Goal: Subscribe to service/newsletter

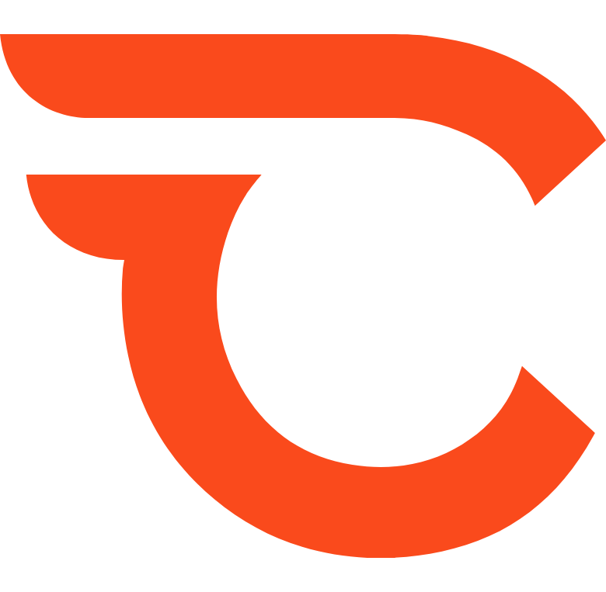
type input "*******"
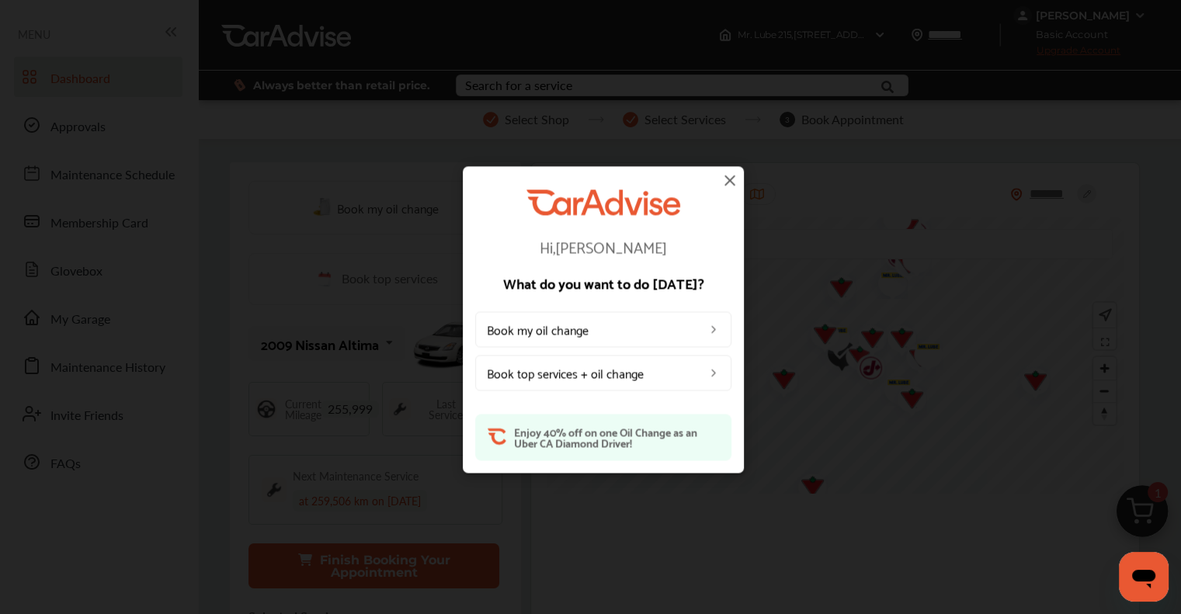
click at [603, 178] on img at bounding box center [730, 180] width 19 height 19
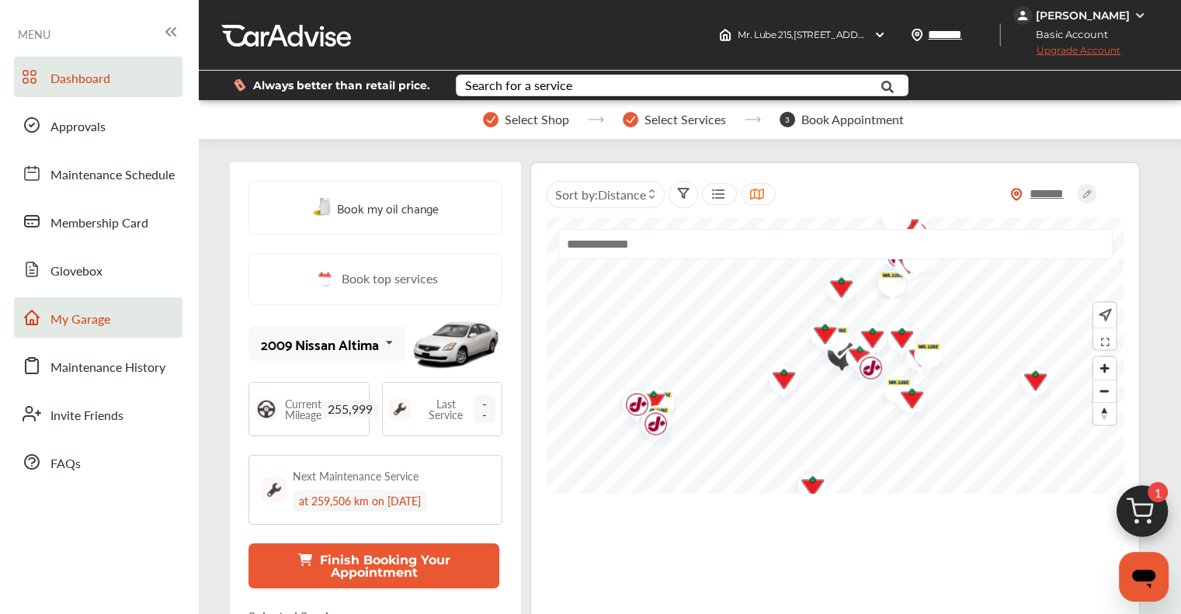
click at [79, 321] on span "My Garage" at bounding box center [80, 320] width 60 height 20
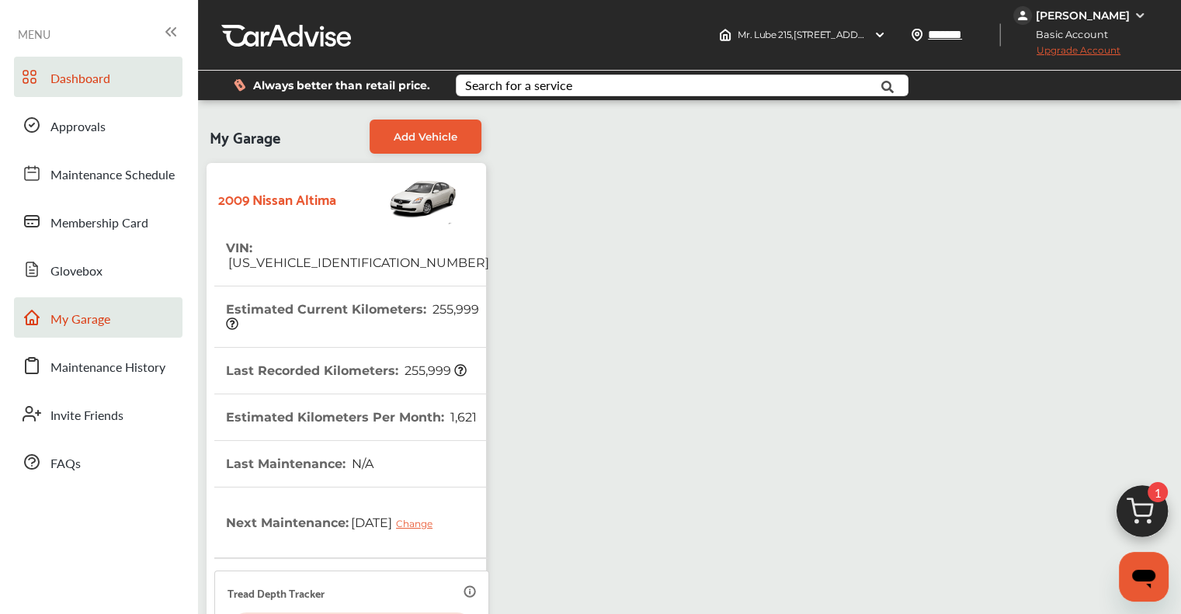
click at [57, 81] on span "Dashboard" at bounding box center [80, 79] width 60 height 20
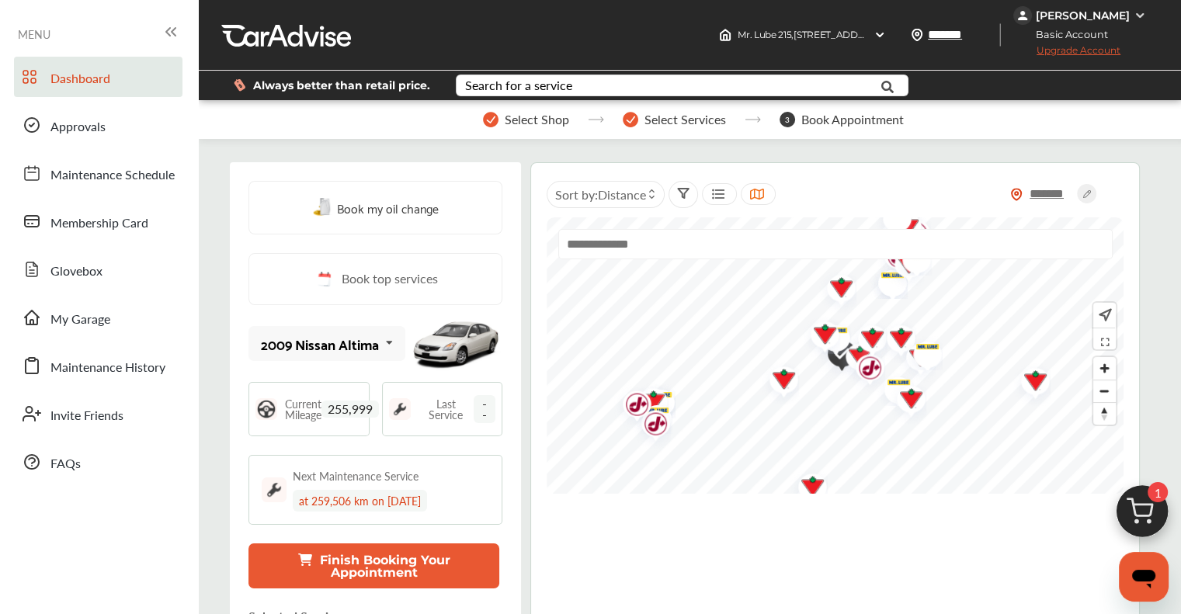
click at [603, 517] on img at bounding box center [1142, 515] width 75 height 75
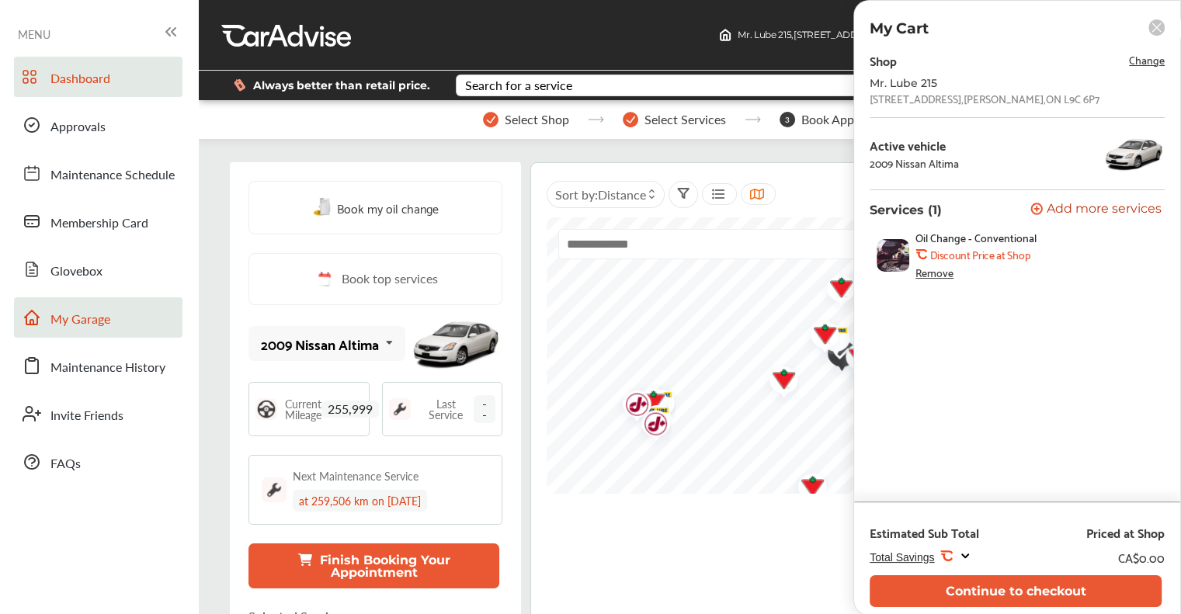
click at [96, 319] on span "My Garage" at bounding box center [80, 320] width 60 height 20
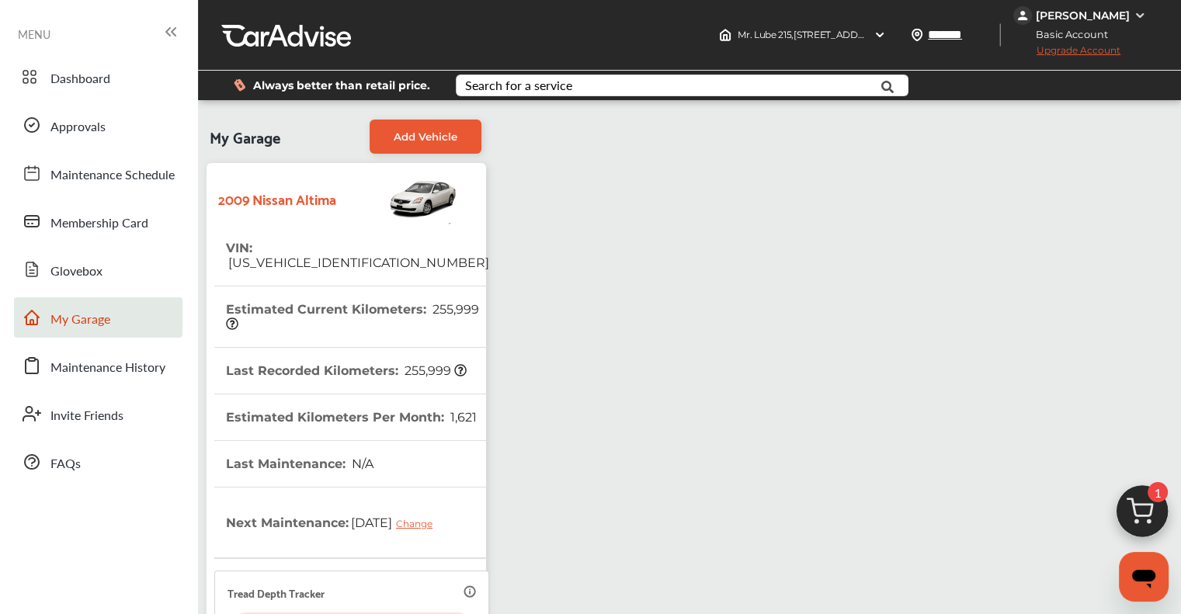
click at [287, 235] on th "VIN : [US_VEHICLE_IDENTIFICATION_NUMBER]" at bounding box center [357, 255] width 263 height 61
click at [277, 255] on span "[US_VEHICLE_IDENTIFICATION_NUMBER]" at bounding box center [357, 262] width 263 height 15
copy span "[US_VEHICLE_IDENTIFICATION_NUMBER]"
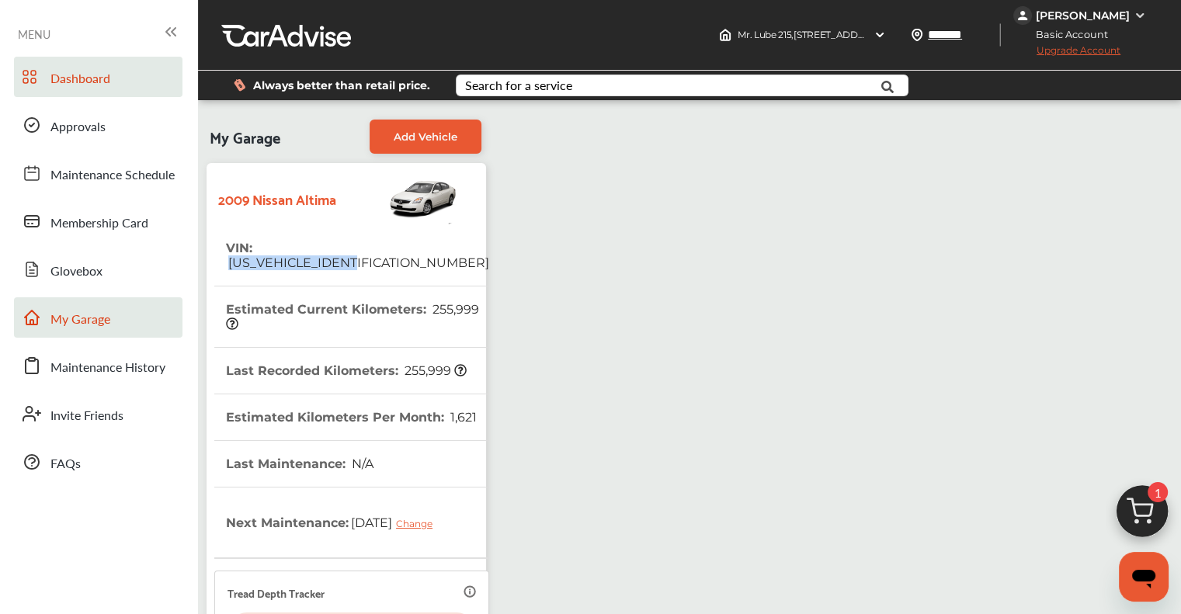
click at [89, 77] on span "Dashboard" at bounding box center [80, 79] width 60 height 20
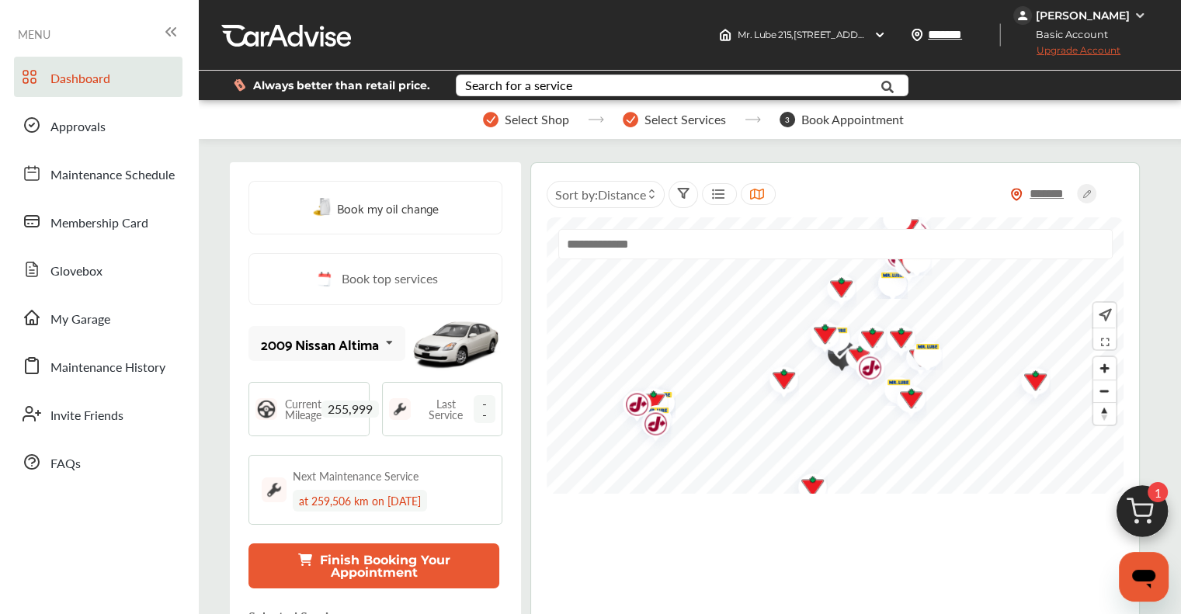
click at [603, 52] on span "Upgrade Account" at bounding box center [1066, 53] width 107 height 19
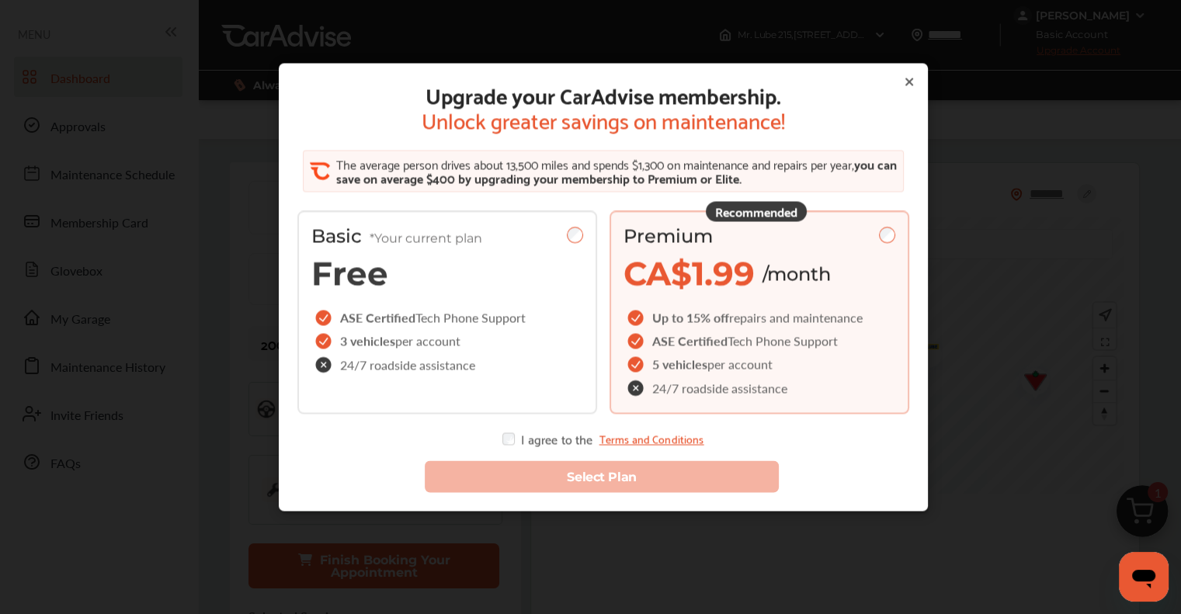
click at [540, 438] on div "I agree to the Terms and Conditions" at bounding box center [602, 439] width 201 height 12
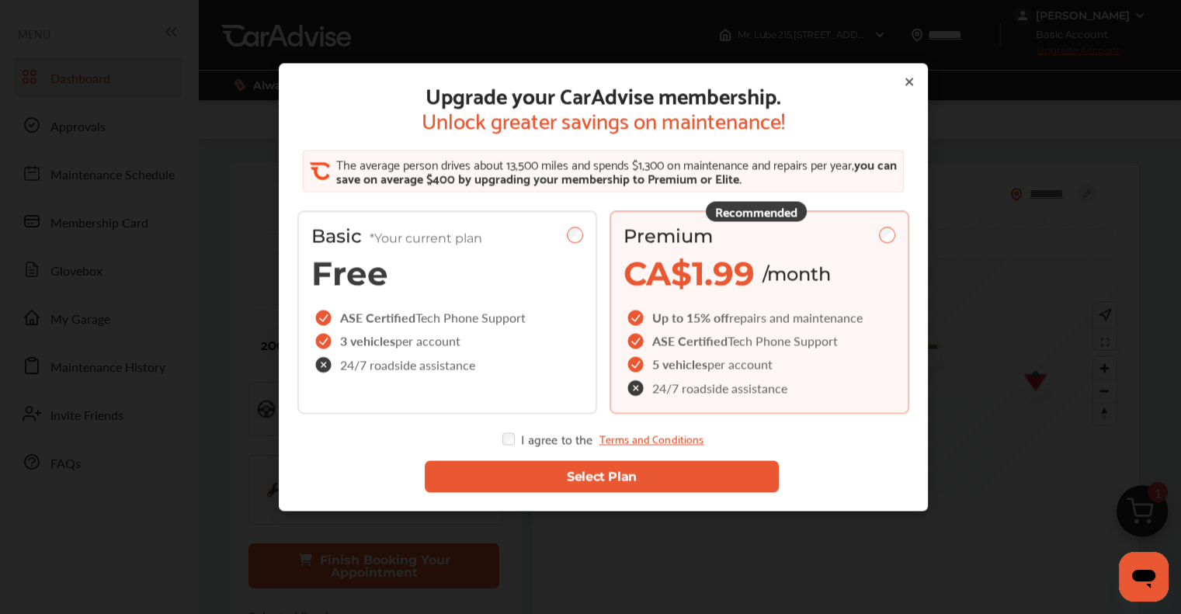
click at [603, 472] on button "Select Plan" at bounding box center [601, 477] width 354 height 32
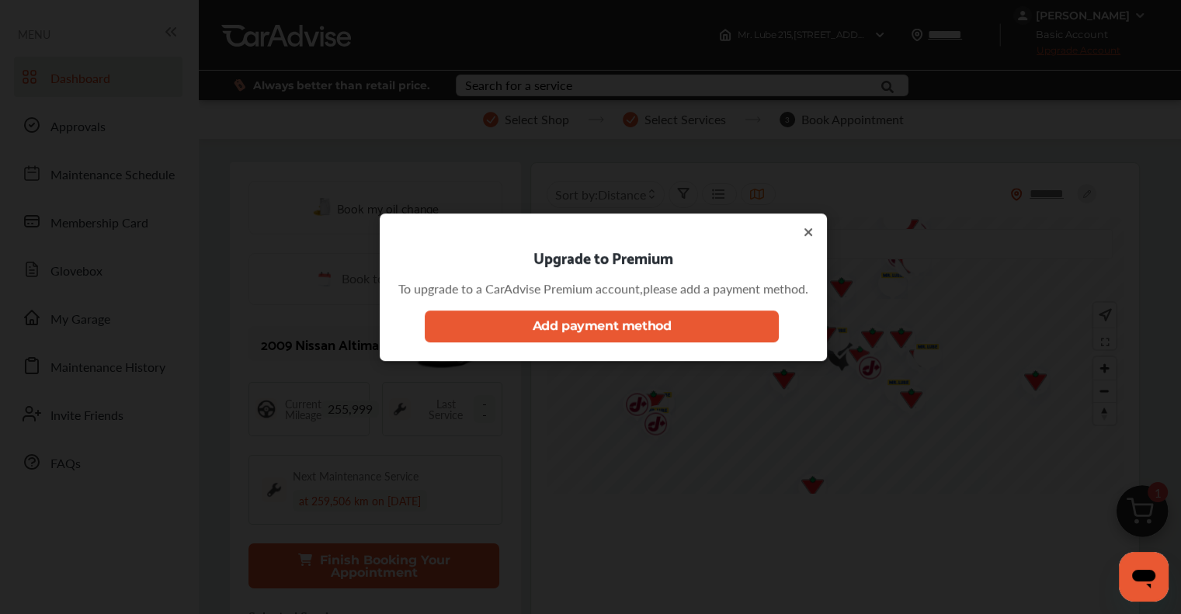
click at [596, 328] on button "Add payment method" at bounding box center [601, 327] width 354 height 32
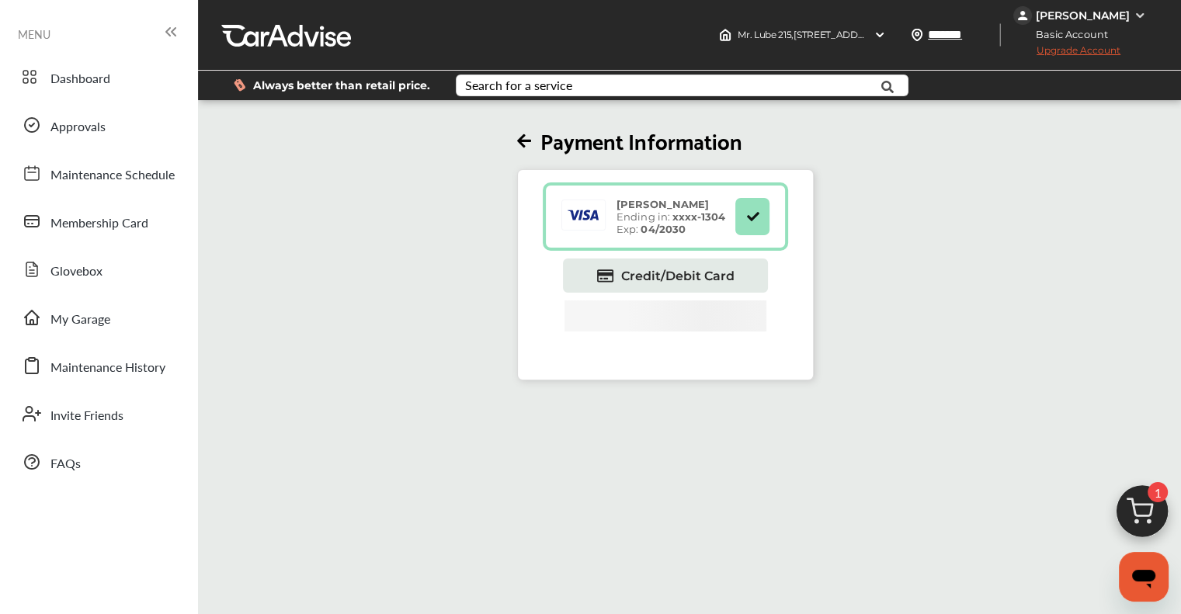
click at [603, 54] on span "Upgrade Account" at bounding box center [1066, 53] width 107 height 19
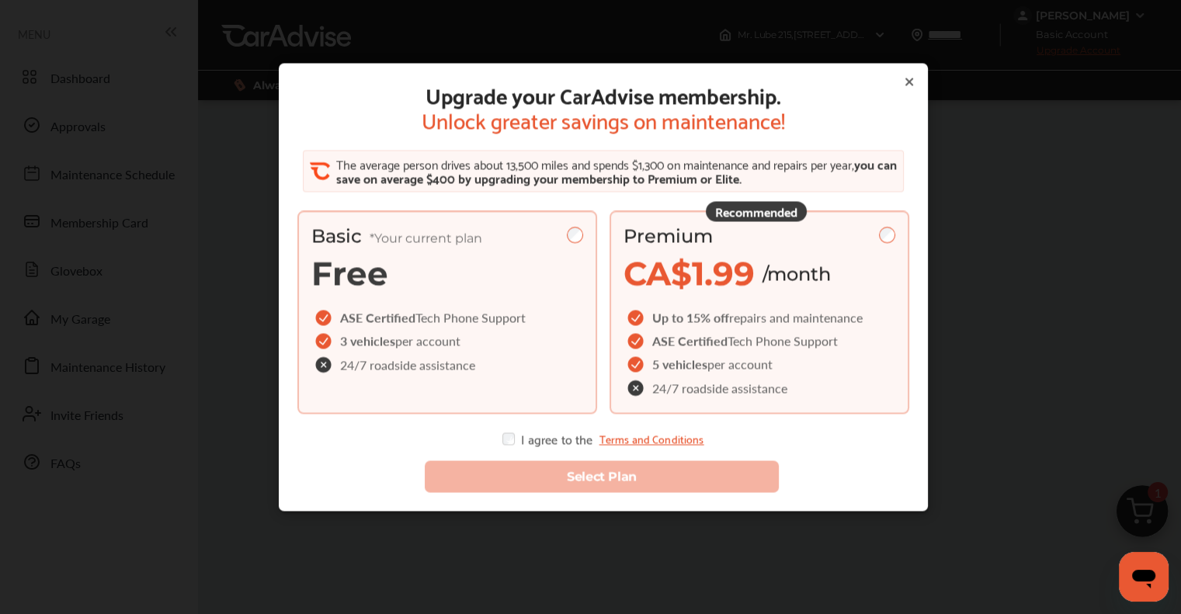
click at [603, 245] on div "Premium" at bounding box center [760, 236] width 272 height 23
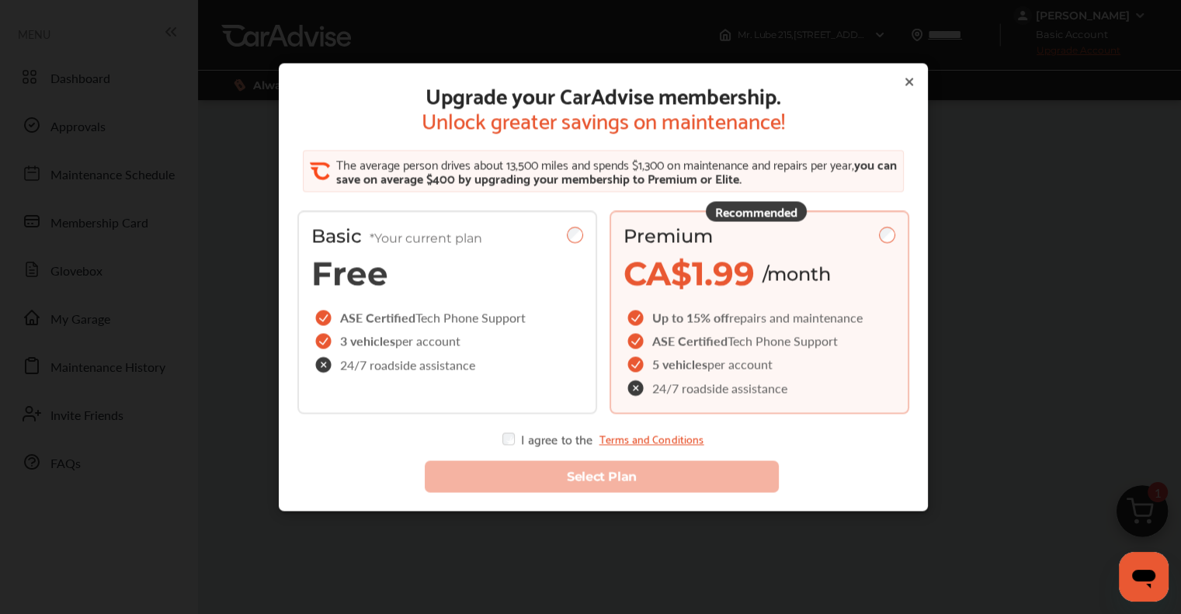
click at [581, 438] on div "I agree to the Terms and Conditions" at bounding box center [602, 439] width 201 height 12
click at [506, 447] on div "Select Plan" at bounding box center [603, 469] width 637 height 72
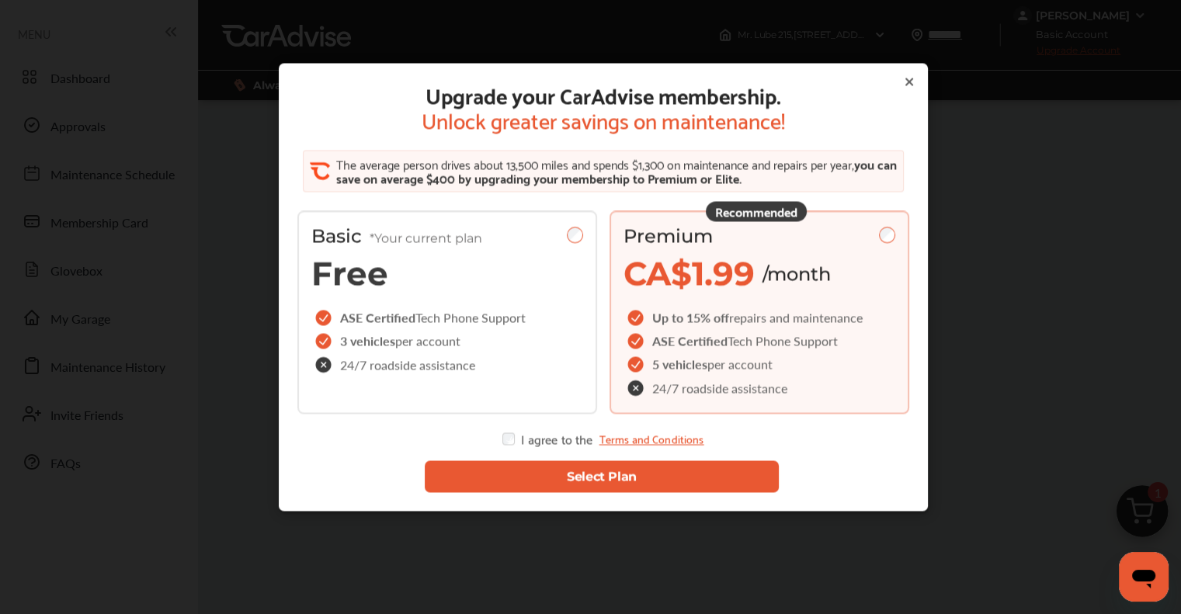
click at [530, 487] on button "Select Plan" at bounding box center [601, 477] width 354 height 32
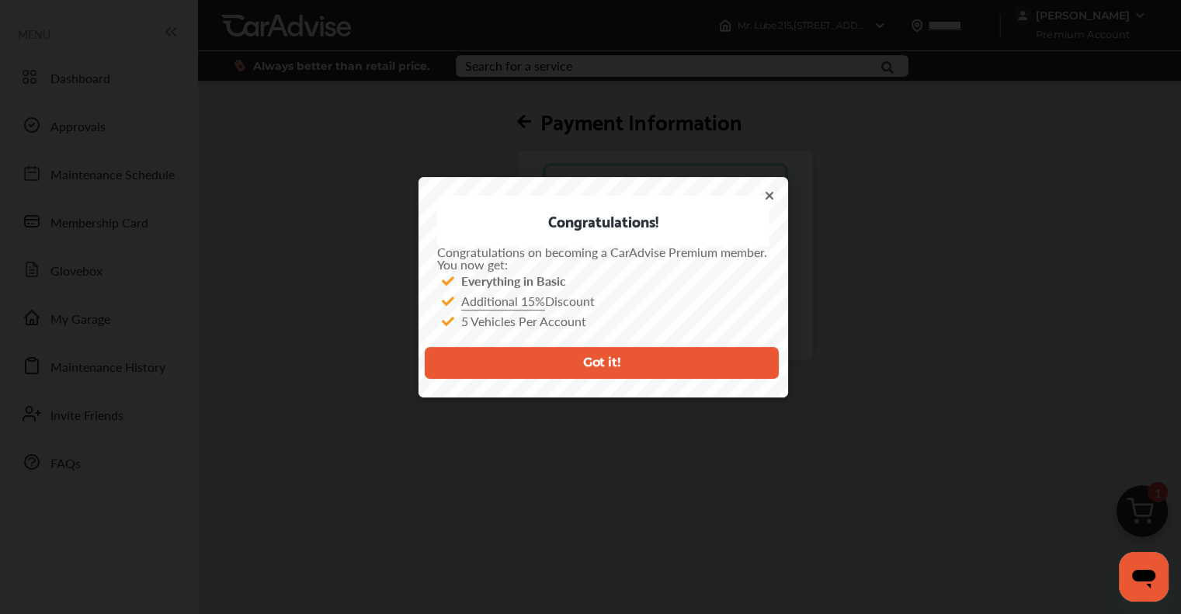
click at [516, 356] on button "Got it!" at bounding box center [601, 363] width 354 height 32
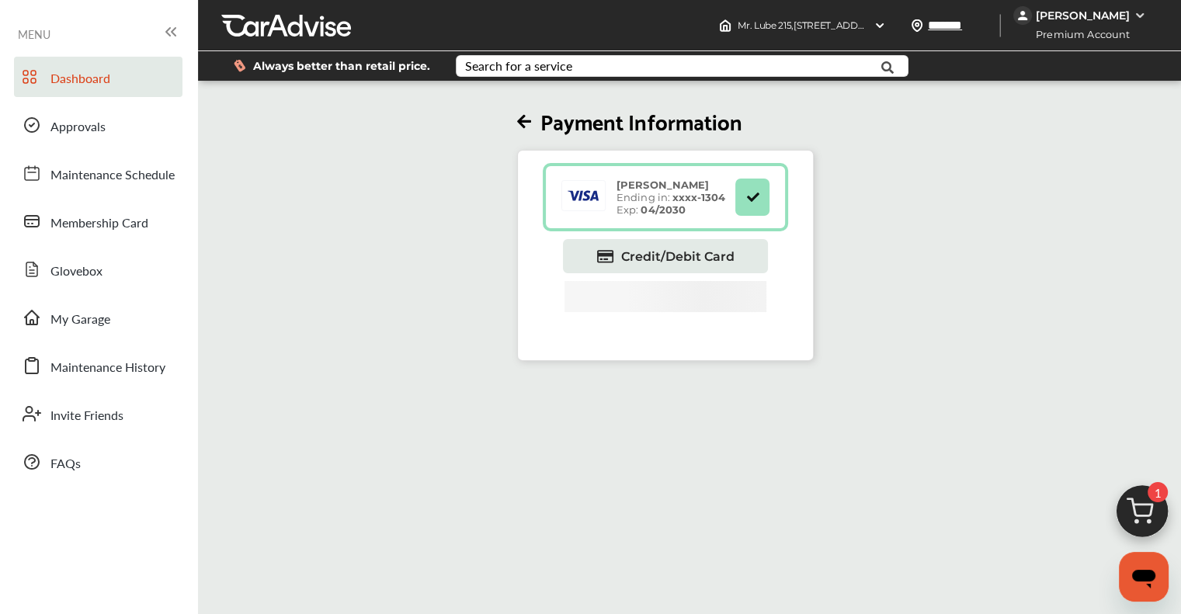
click at [63, 69] on span "Dashboard" at bounding box center [80, 79] width 60 height 20
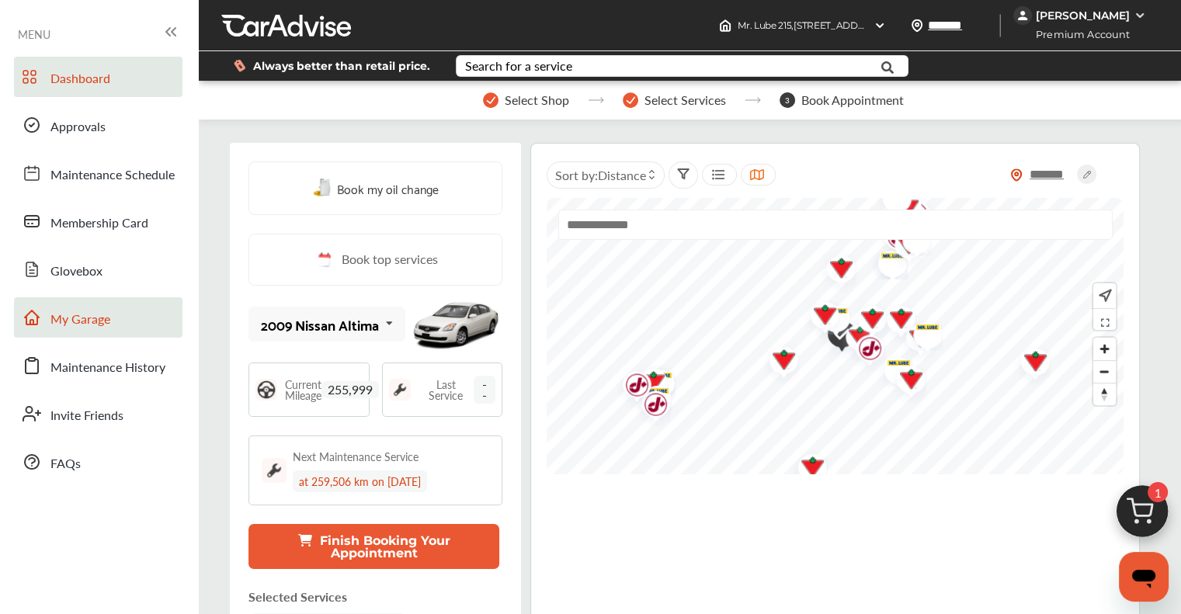
drag, startPoint x: 87, startPoint y: 319, endPoint x: 96, endPoint y: 319, distance: 9.3
click at [87, 319] on span "My Garage" at bounding box center [80, 320] width 60 height 20
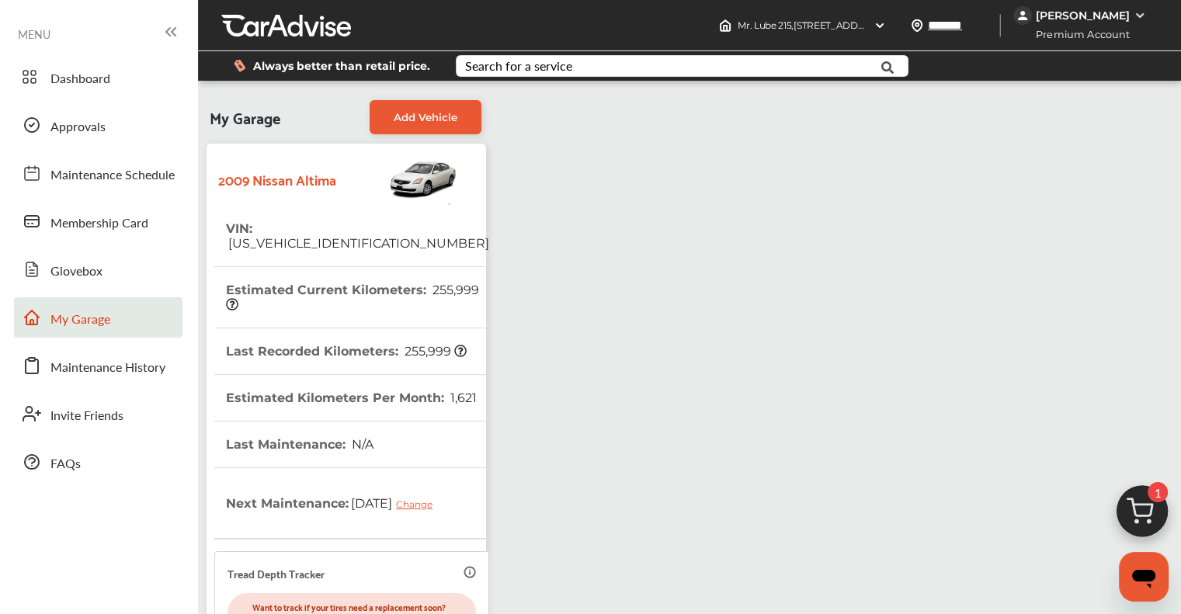
click at [293, 236] on span "[US_VEHICLE_IDENTIFICATION_NUMBER]" at bounding box center [357, 243] width 263 height 15
click at [294, 236] on span "[US_VEHICLE_IDENTIFICATION_NUMBER]" at bounding box center [357, 243] width 263 height 15
copy span "[US_VEHICLE_IDENTIFICATION_NUMBER]"
